Goal: Task Accomplishment & Management: Manage account settings

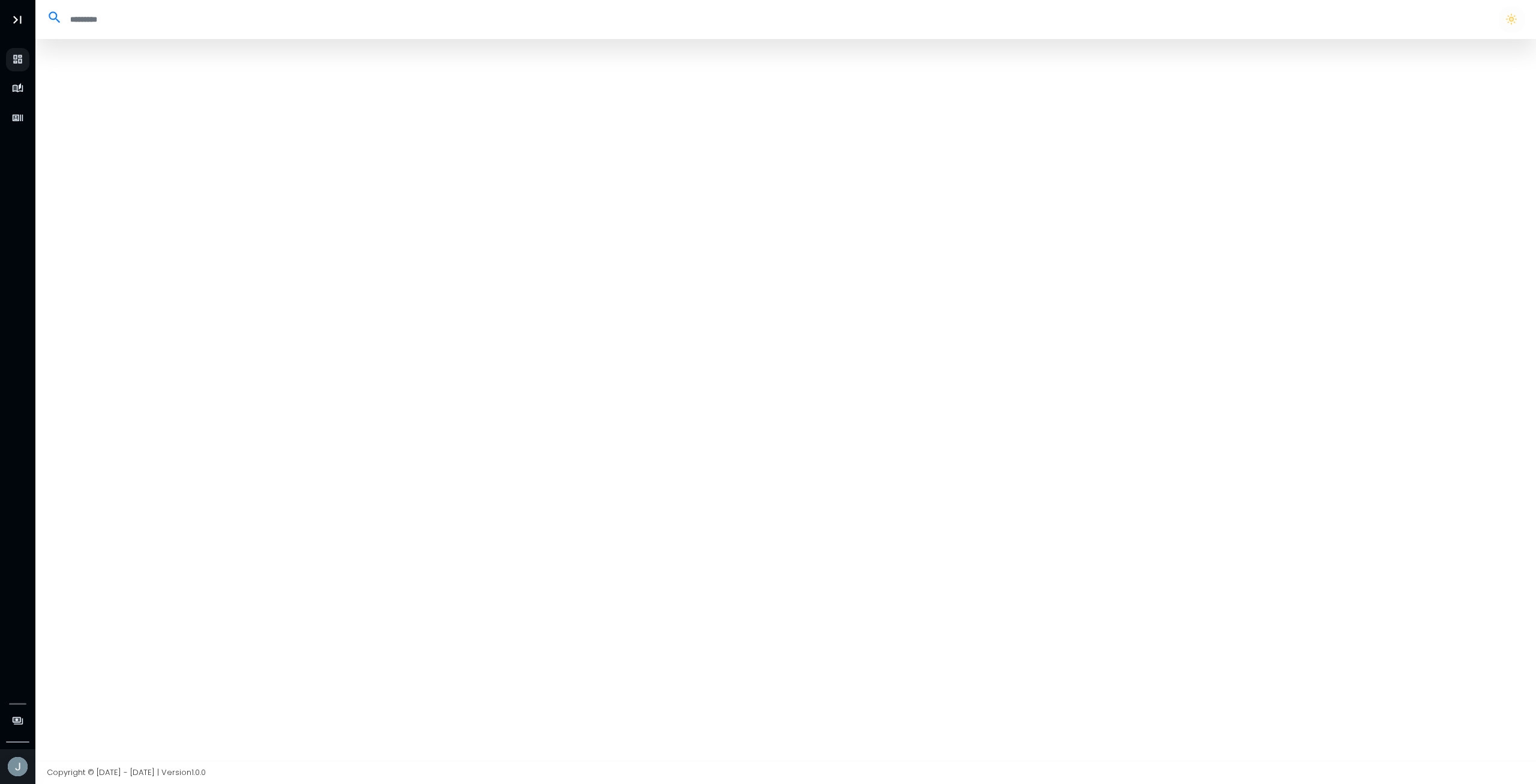
select select "**"
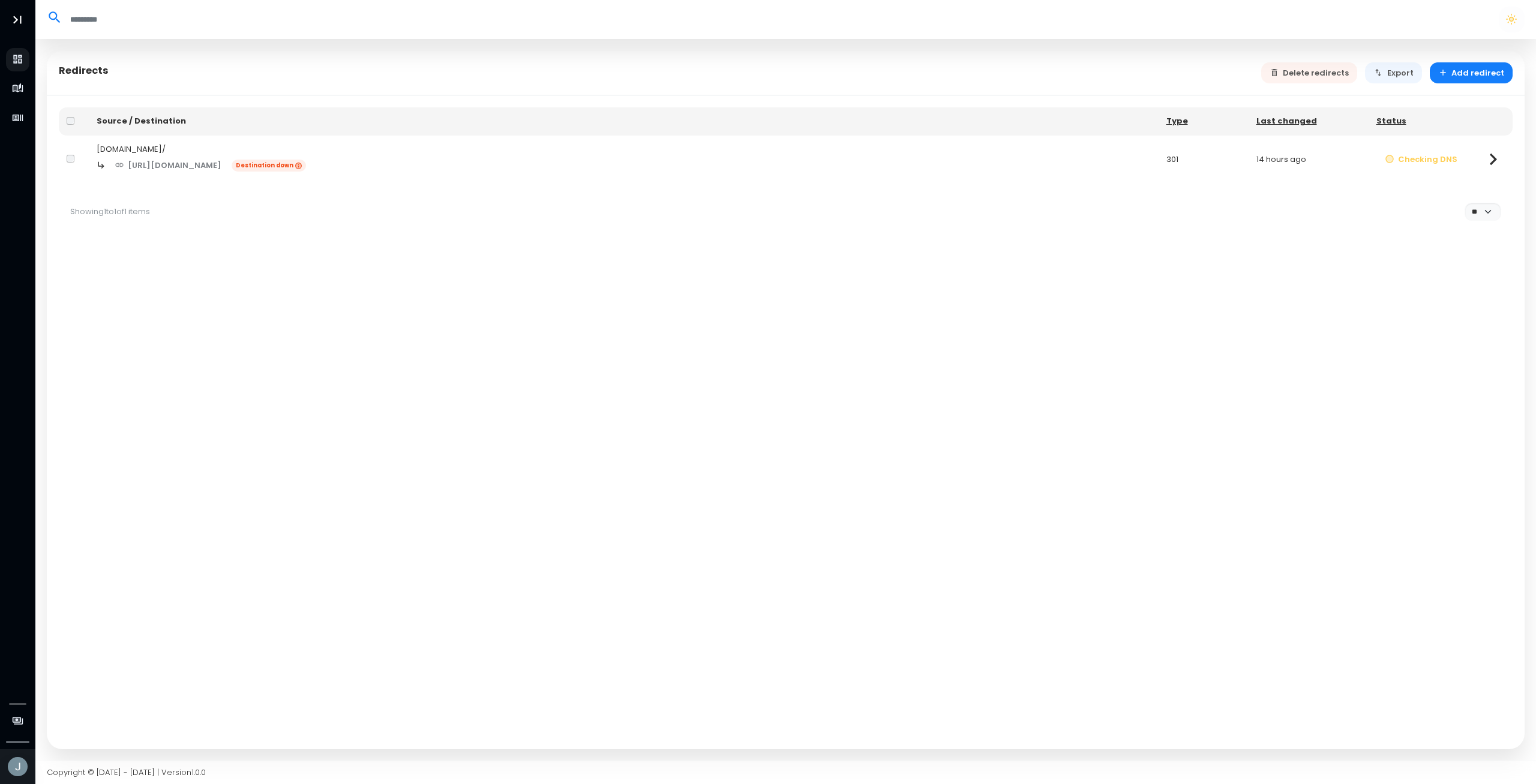
click at [67, 159] on td at bounding box center [74, 159] width 30 height 47
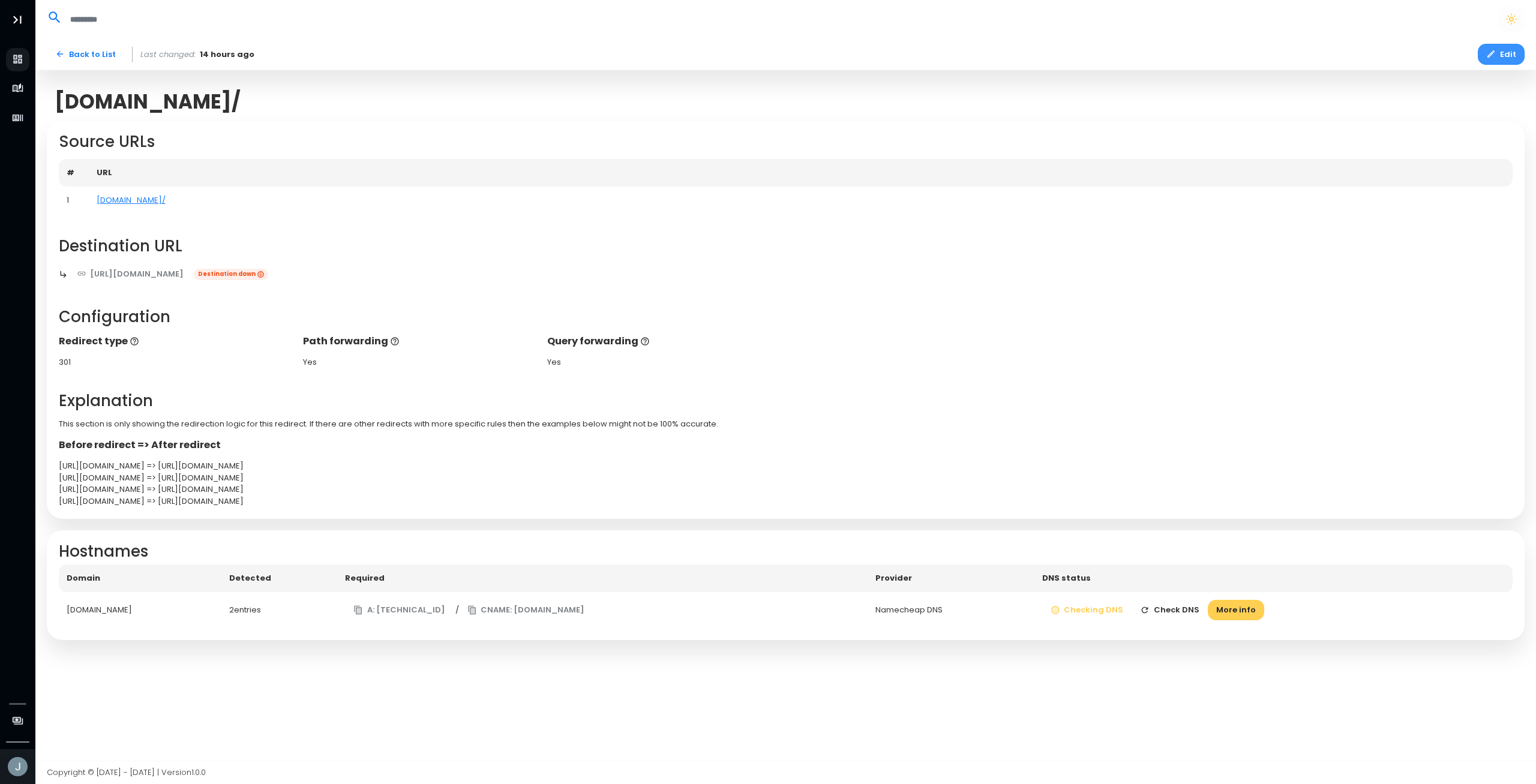
click at [1495, 55] on icon "button" at bounding box center [1491, 54] width 10 height 10
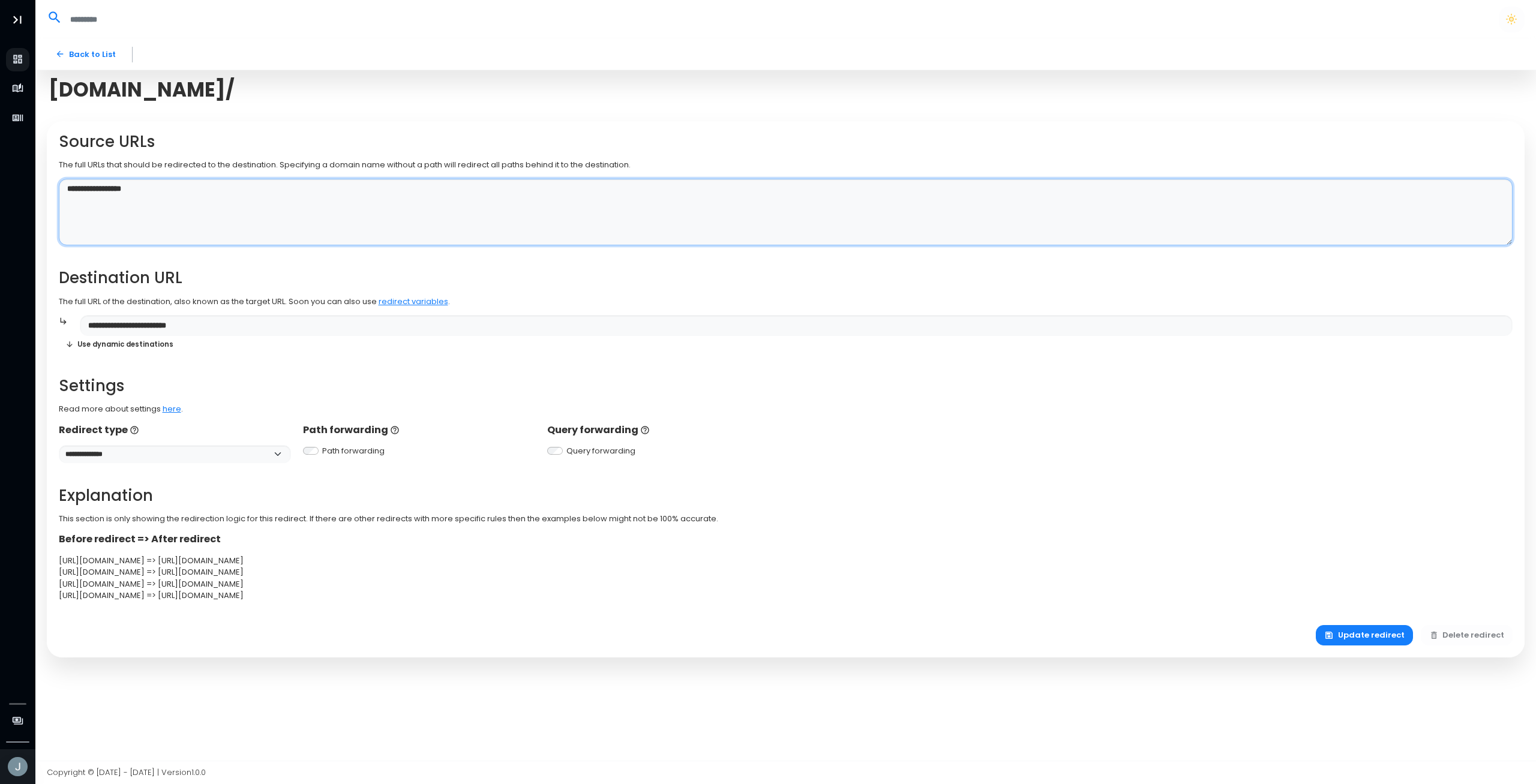
drag, startPoint x: 148, startPoint y: 196, endPoint x: 0, endPoint y: 162, distance: 151.9
click at [59, 178] on textarea "**********" at bounding box center [786, 211] width 1455 height 67
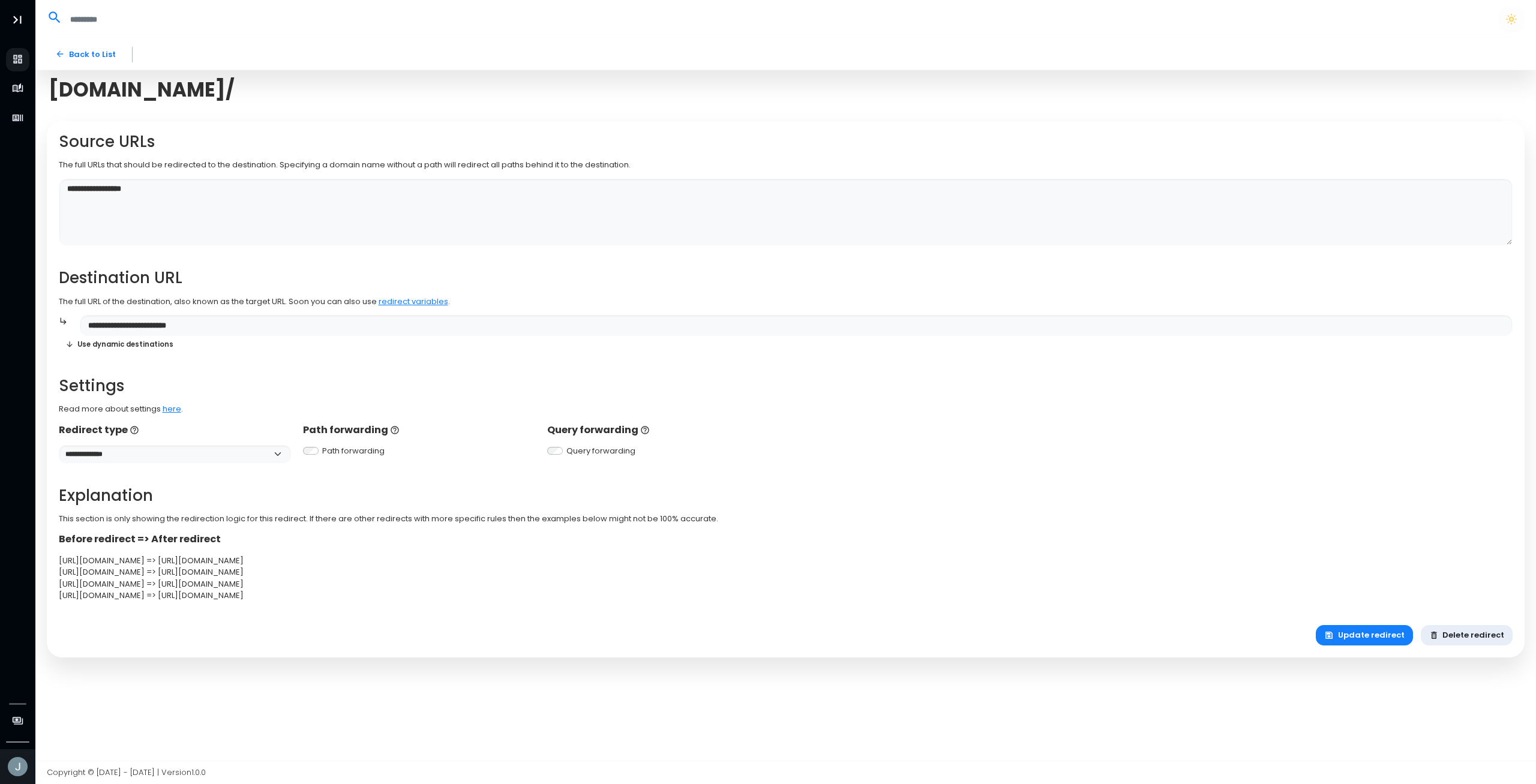
click at [1461, 642] on button "Delete redirect" at bounding box center [1466, 636] width 92 height 21
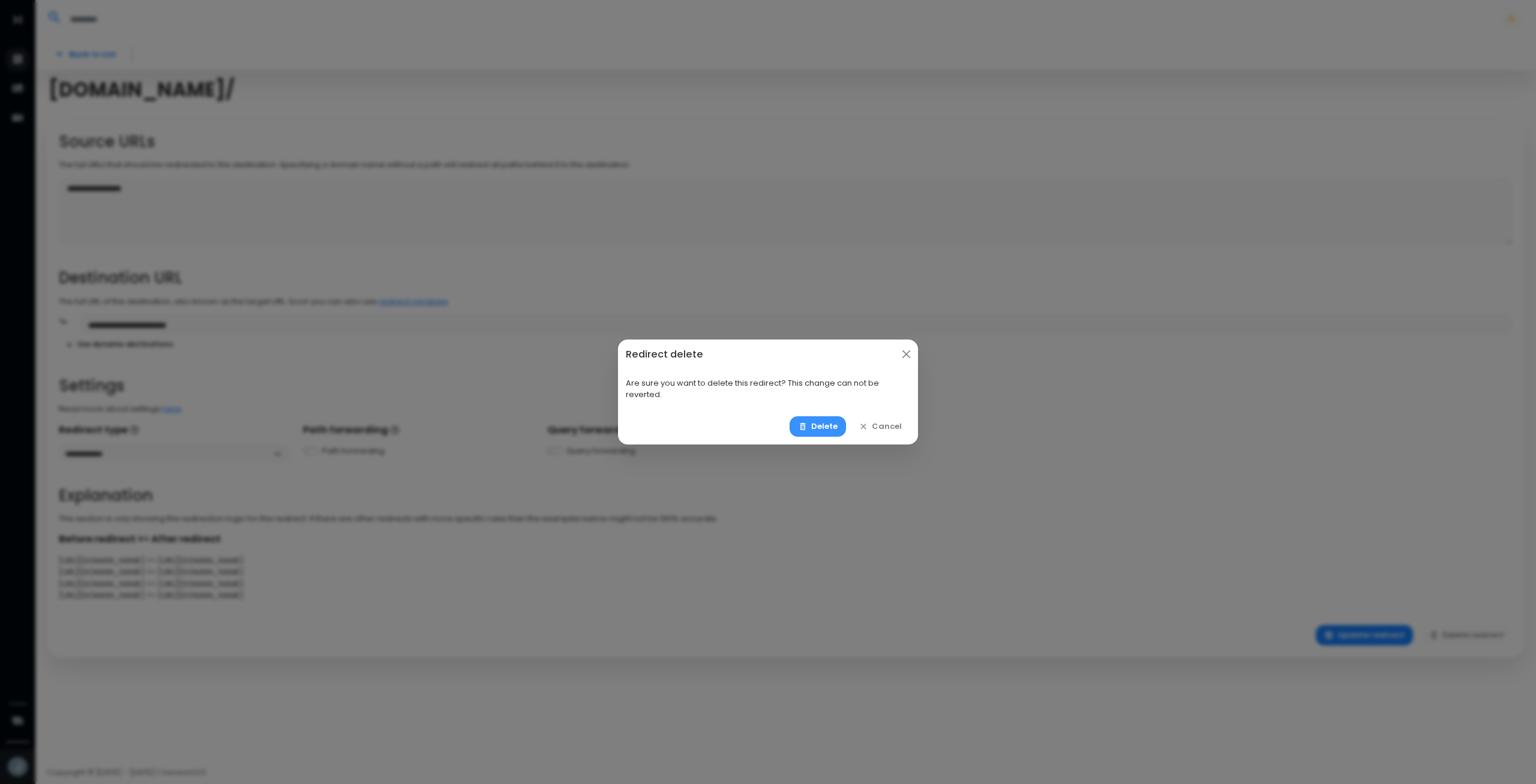
click at [815, 425] on button "Delete" at bounding box center [817, 426] width 57 height 21
click at [821, 429] on button "Delete" at bounding box center [817, 426] width 57 height 21
click at [879, 430] on button "Cancel" at bounding box center [880, 426] width 60 height 21
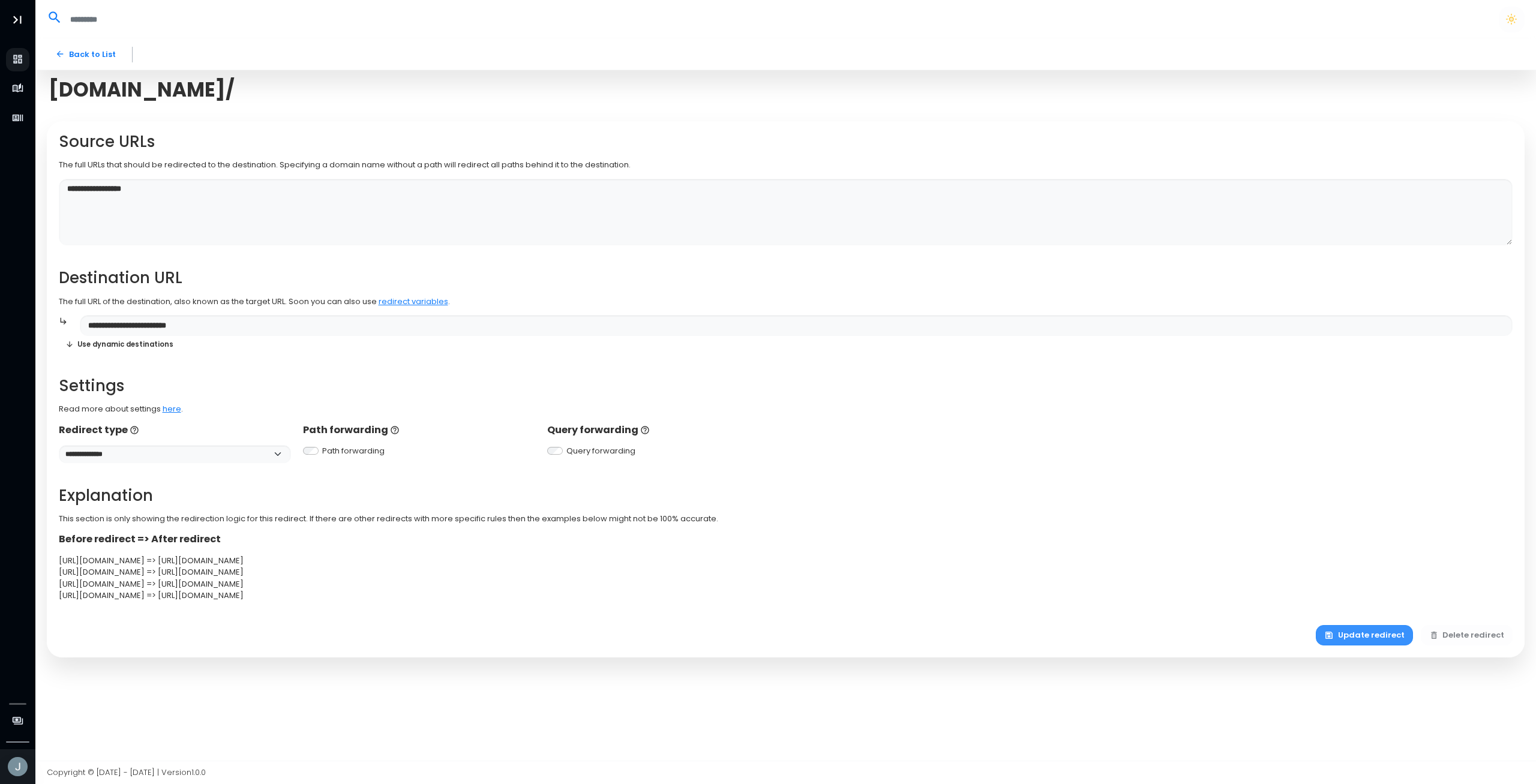
click at [1368, 633] on button "Update redirect" at bounding box center [1364, 636] width 97 height 21
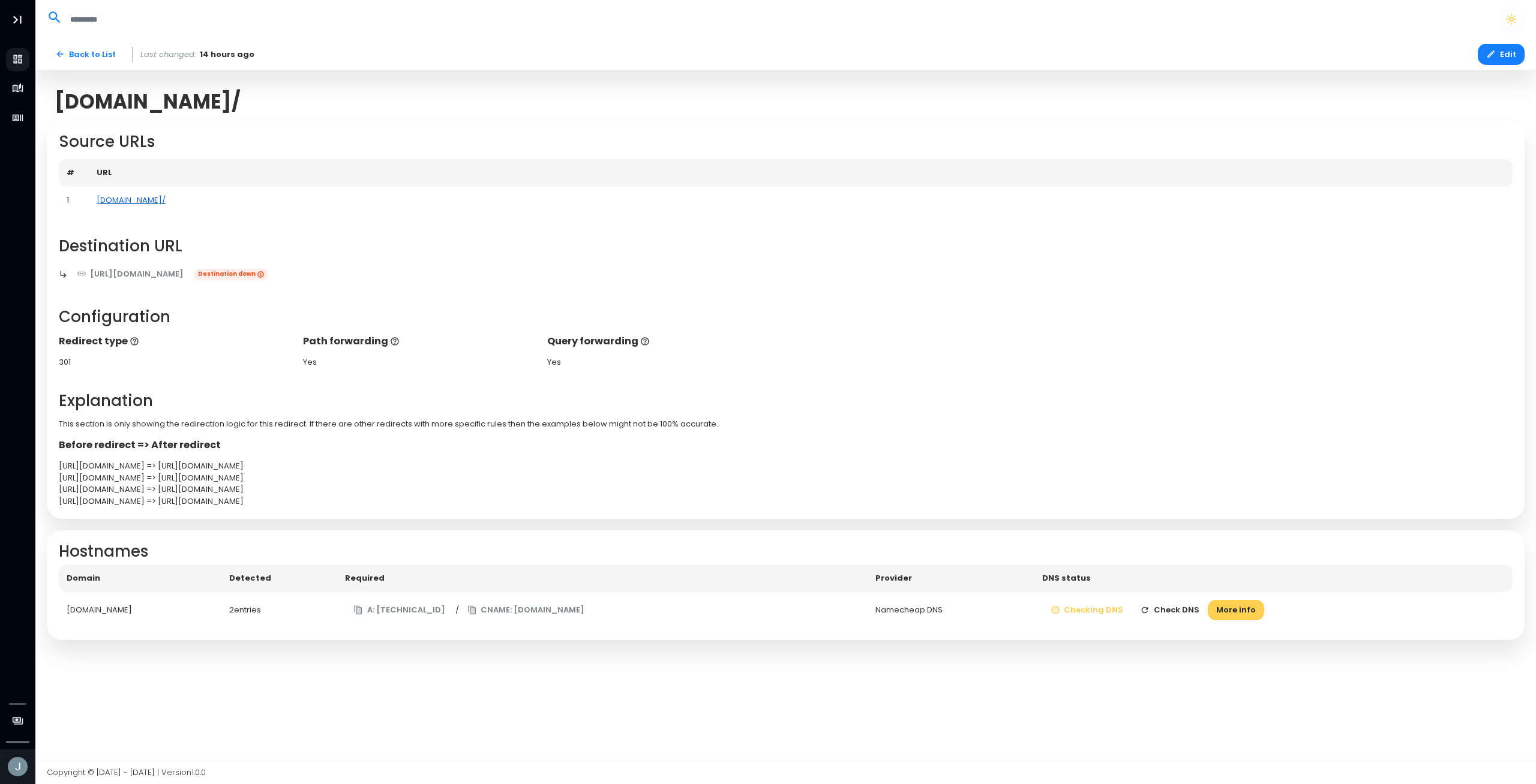
click at [120, 204] on link "[DOMAIN_NAME]/" at bounding box center [131, 200] width 69 height 12
click at [1509, 61] on button "Edit" at bounding box center [1501, 54] width 47 height 21
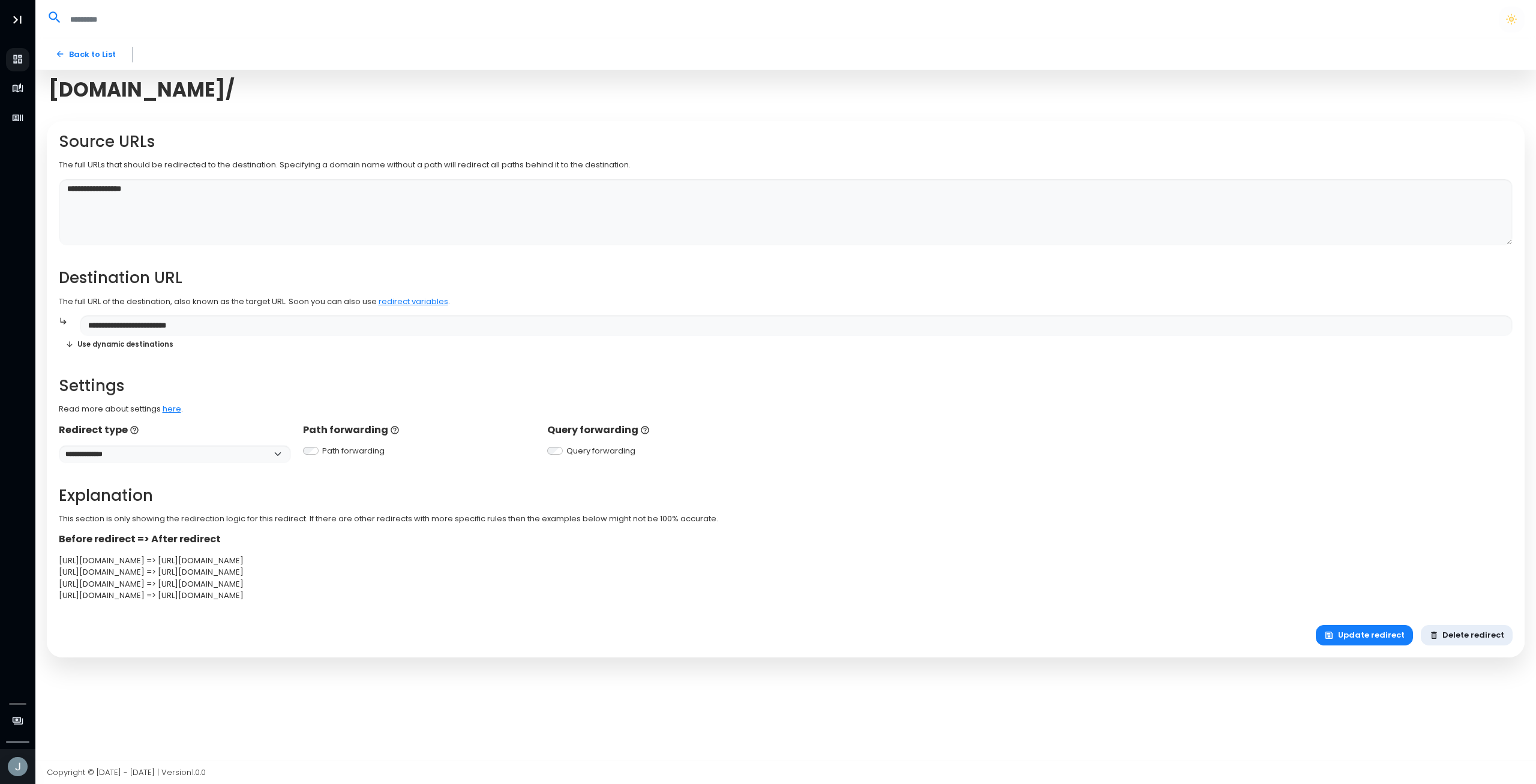
click at [1461, 635] on button "Delete redirect" at bounding box center [1466, 636] width 92 height 21
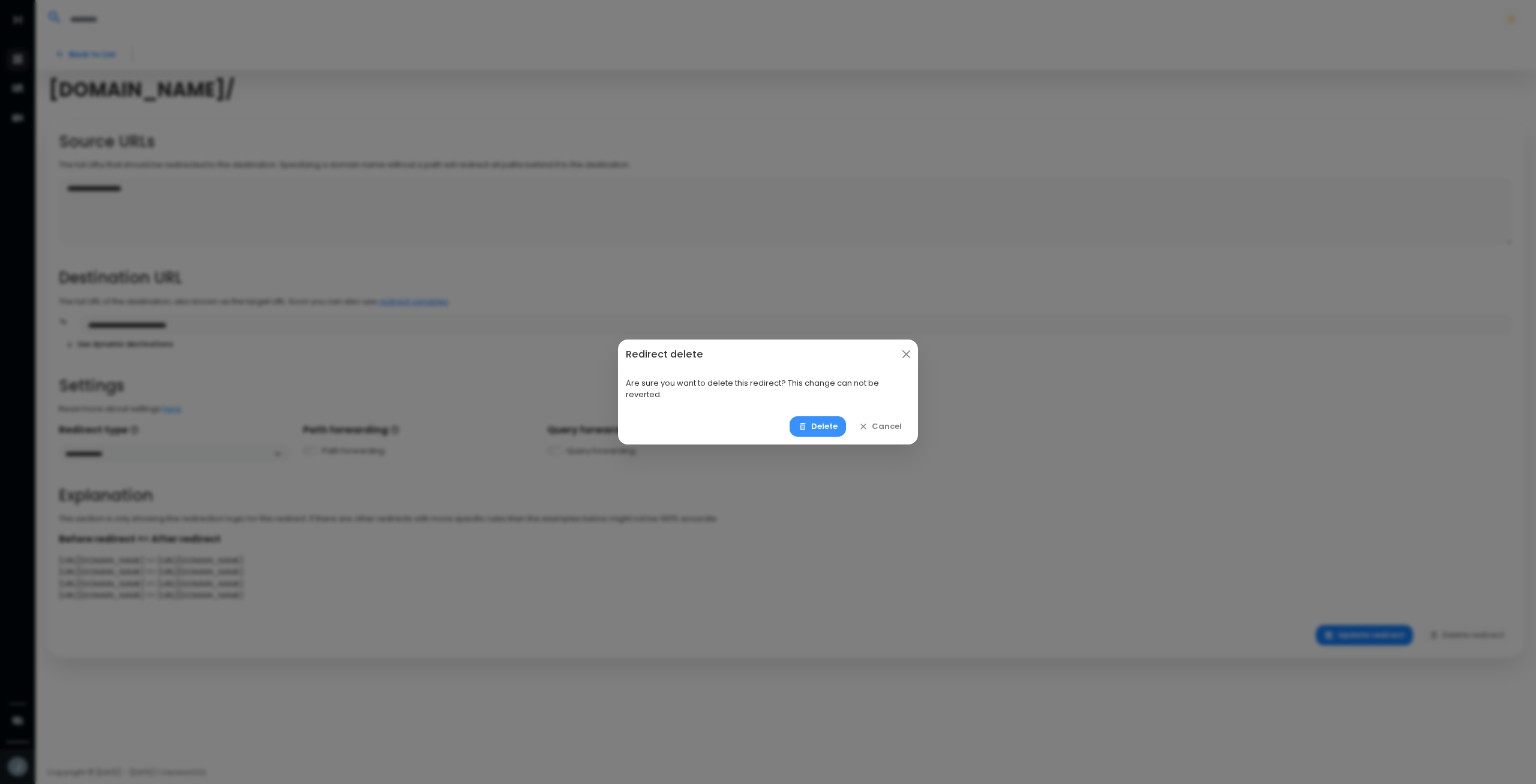
click at [810, 421] on button "Delete" at bounding box center [817, 426] width 57 height 21
click at [815, 424] on button "Delete" at bounding box center [817, 426] width 57 height 21
click at [816, 423] on button "Delete" at bounding box center [817, 426] width 57 height 21
click at [816, 423] on button "Delete" at bounding box center [817, 426] width 57 height 21
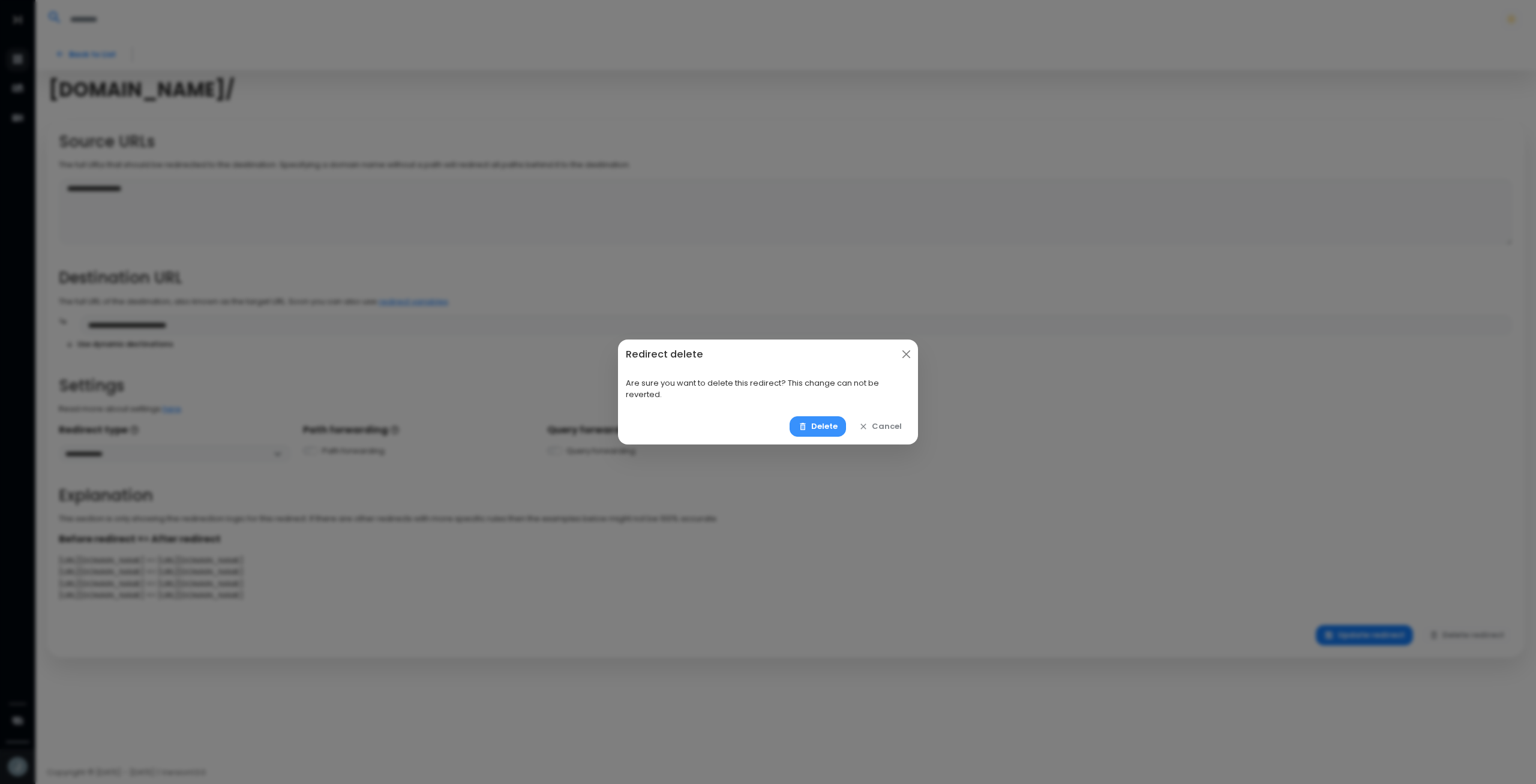
click at [816, 423] on button "Delete" at bounding box center [817, 426] width 57 height 21
click at [816, 424] on button "Delete" at bounding box center [817, 426] width 57 height 21
click at [816, 423] on button "Delete" at bounding box center [817, 426] width 57 height 21
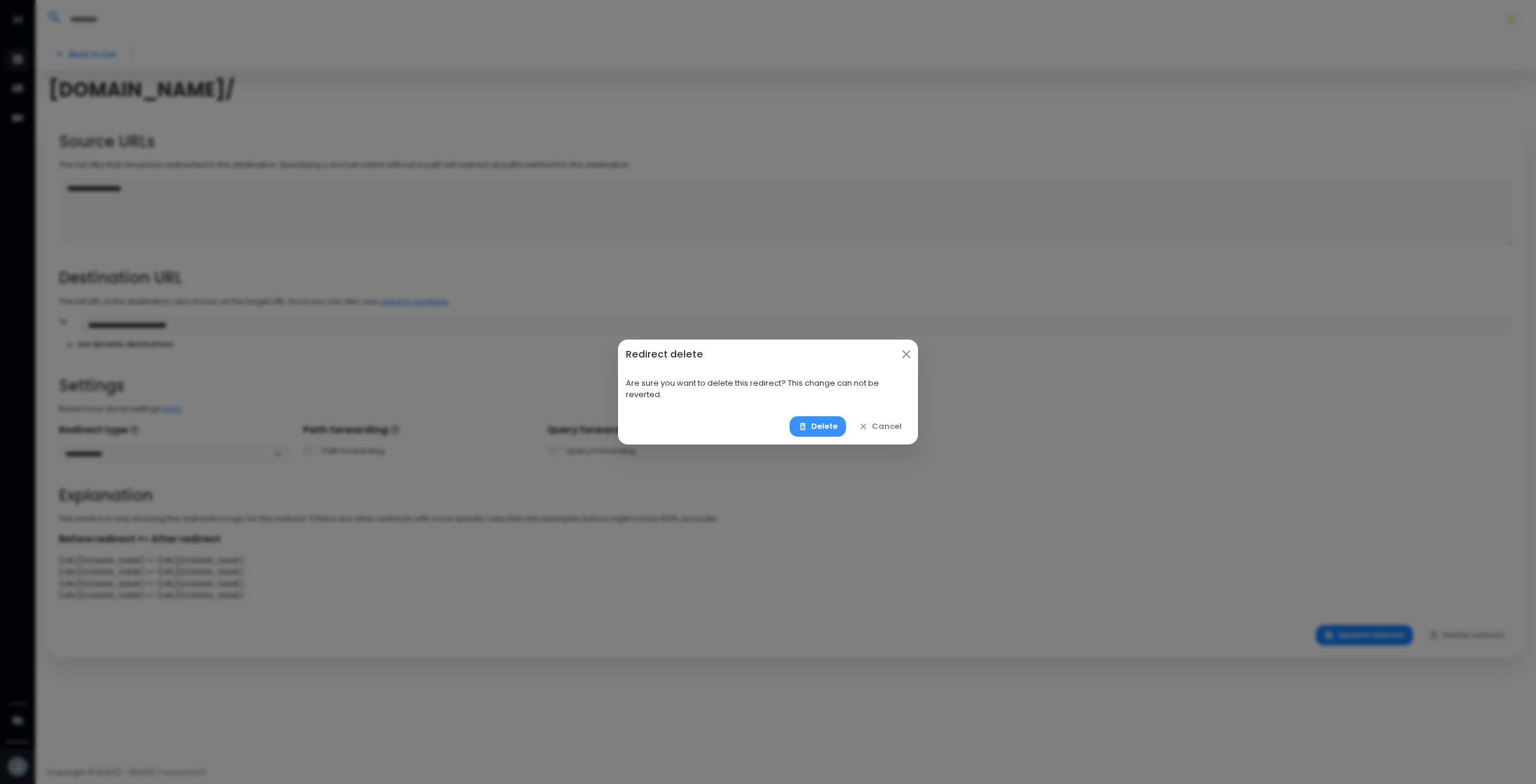
click at [816, 423] on button "Delete" at bounding box center [817, 426] width 57 height 21
click at [817, 423] on button "Delete" at bounding box center [817, 426] width 57 height 21
click at [817, 423] on button "Delete" at bounding box center [817, 426] width 57 height 21
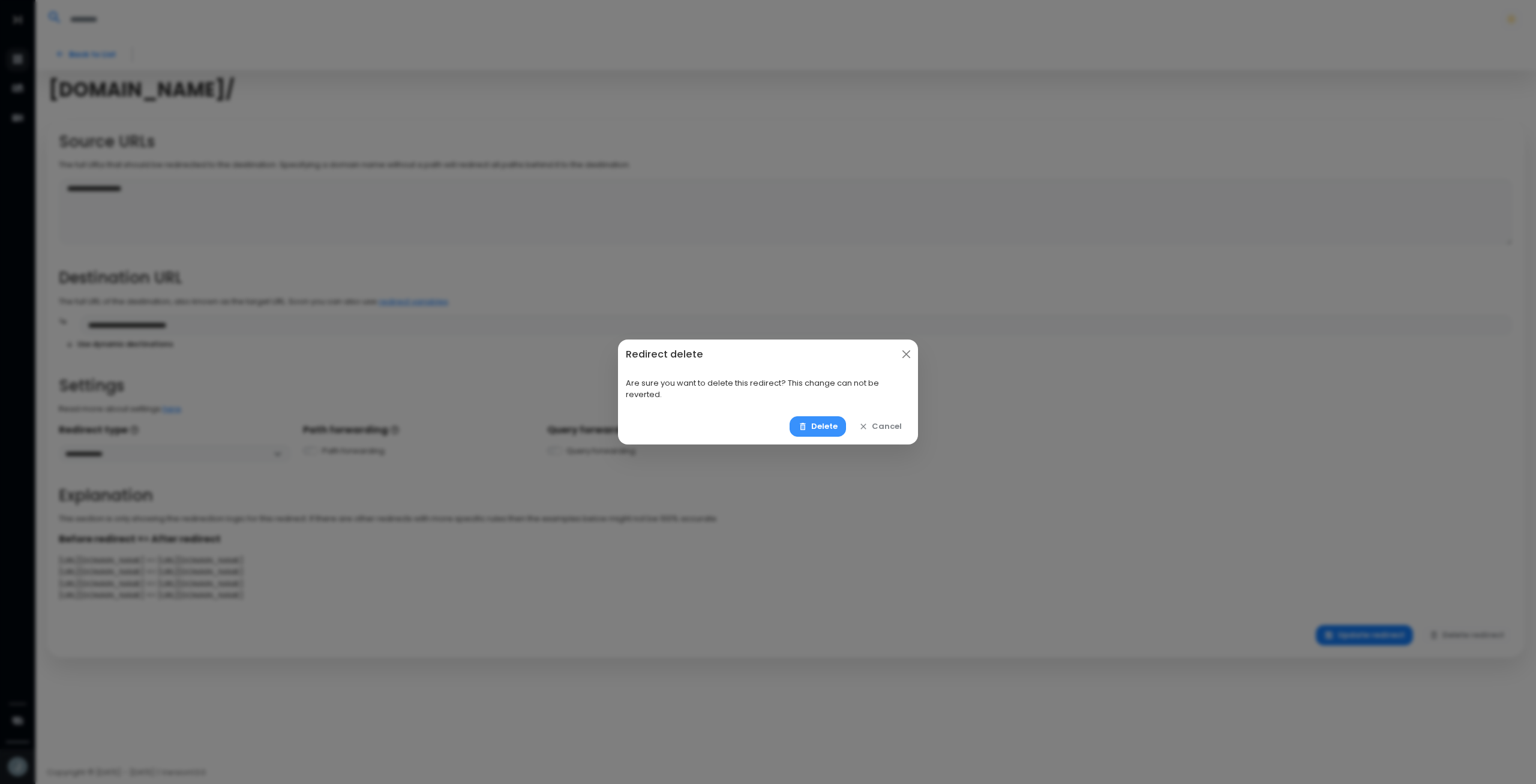
click at [817, 423] on button "Delete" at bounding box center [817, 426] width 57 height 21
click at [819, 421] on button "Delete" at bounding box center [817, 426] width 57 height 21
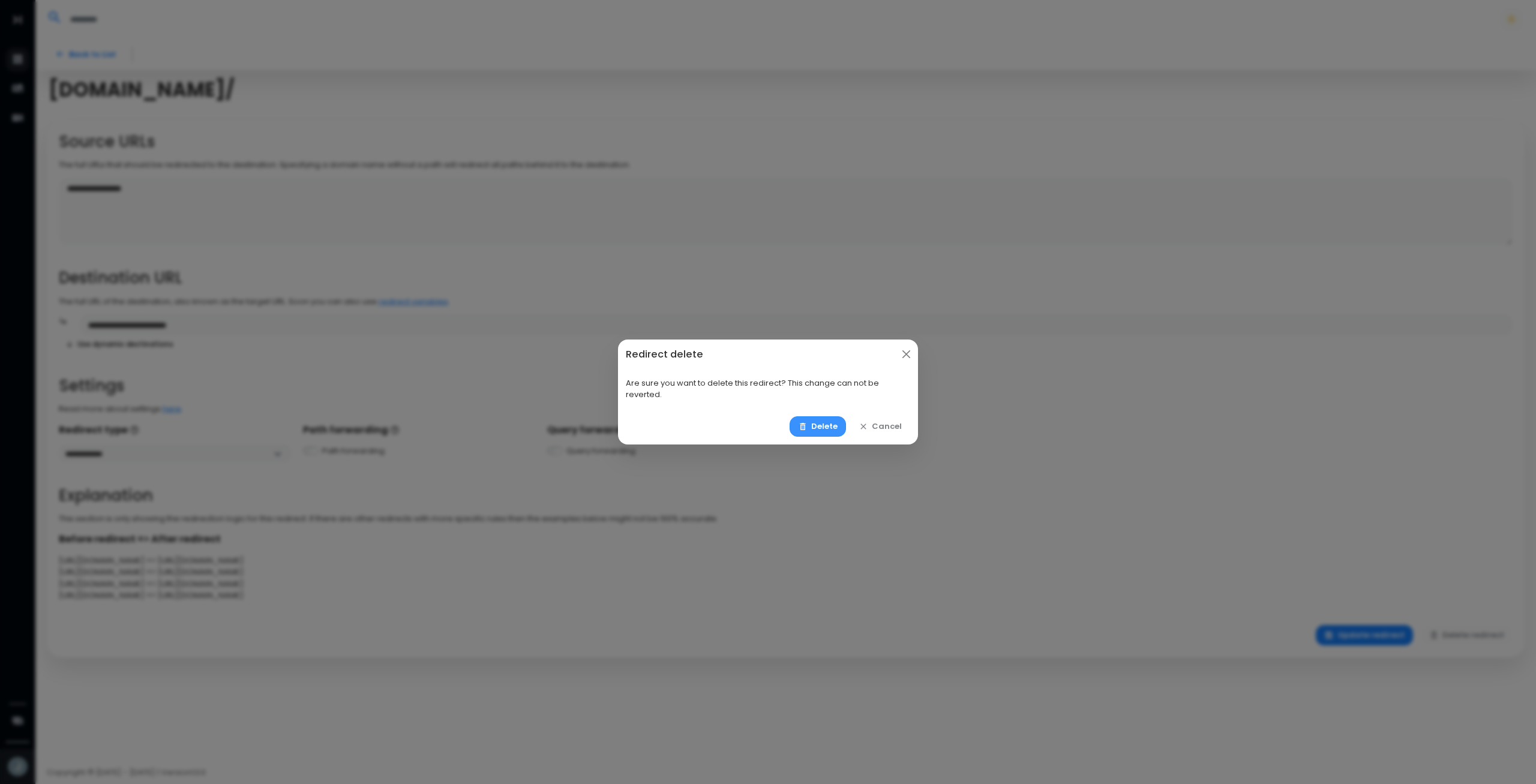
click at [819, 421] on button "Delete" at bounding box center [817, 426] width 57 height 21
